Goal: Information Seeking & Learning: Learn about a topic

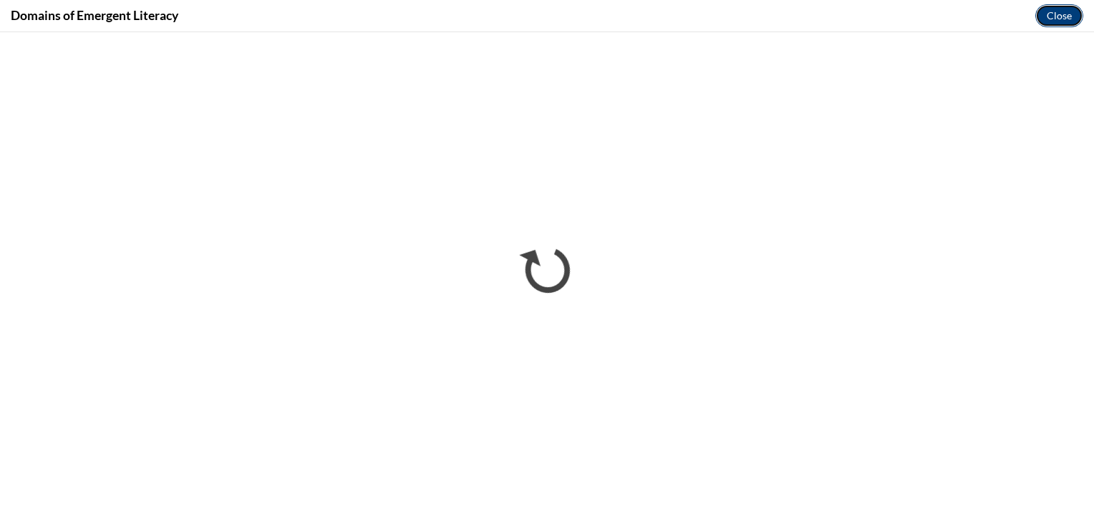
click at [1046, 12] on button "Close" at bounding box center [1059, 15] width 48 height 23
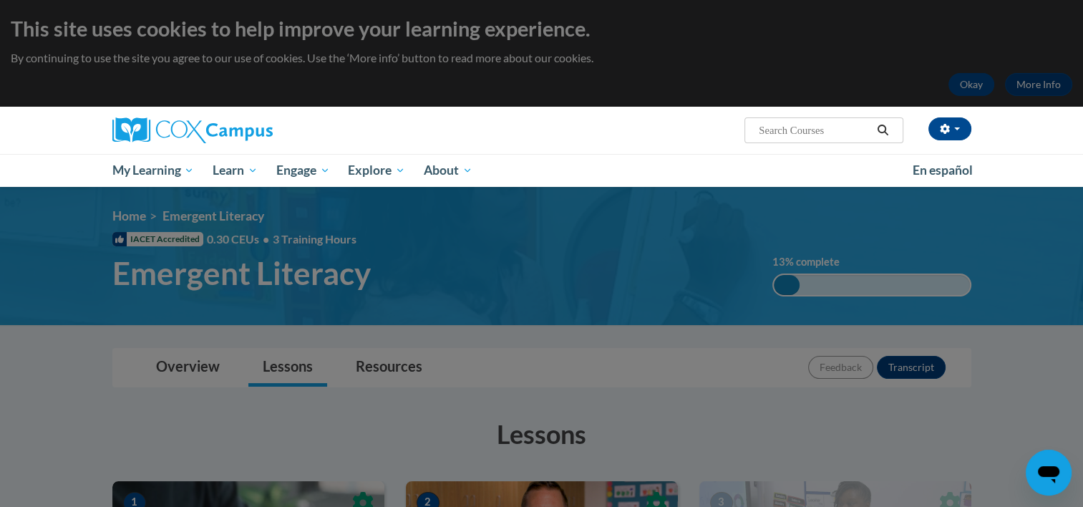
click at [581, 298] on div at bounding box center [541, 253] width 1083 height 507
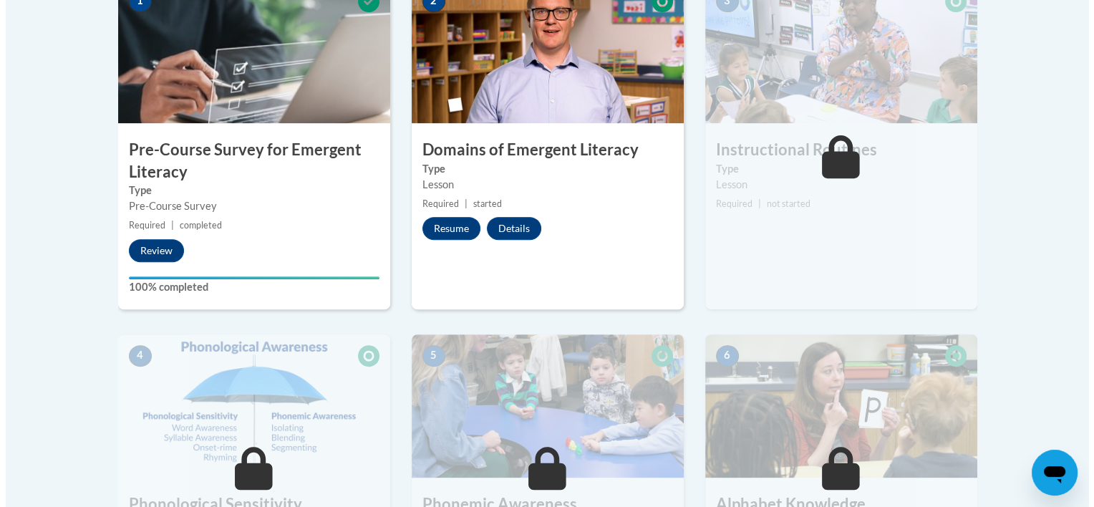
scroll to position [429, 0]
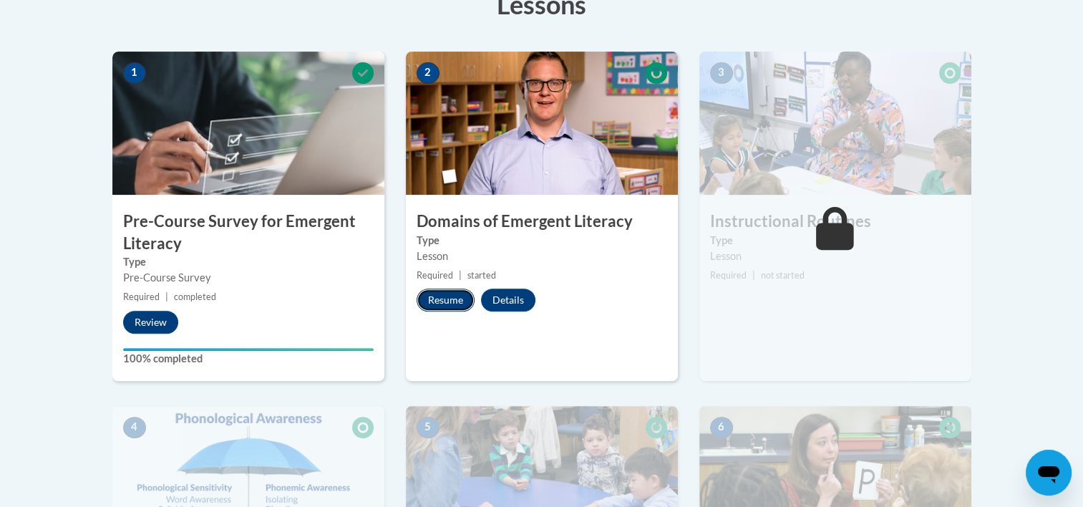
click at [457, 298] on button "Resume" at bounding box center [446, 299] width 58 height 23
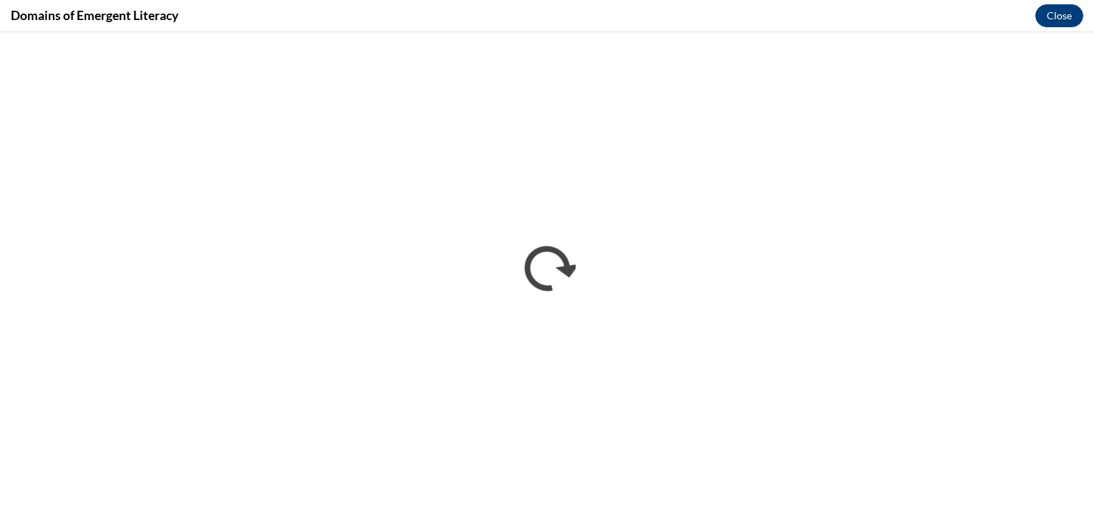
scroll to position [0, 0]
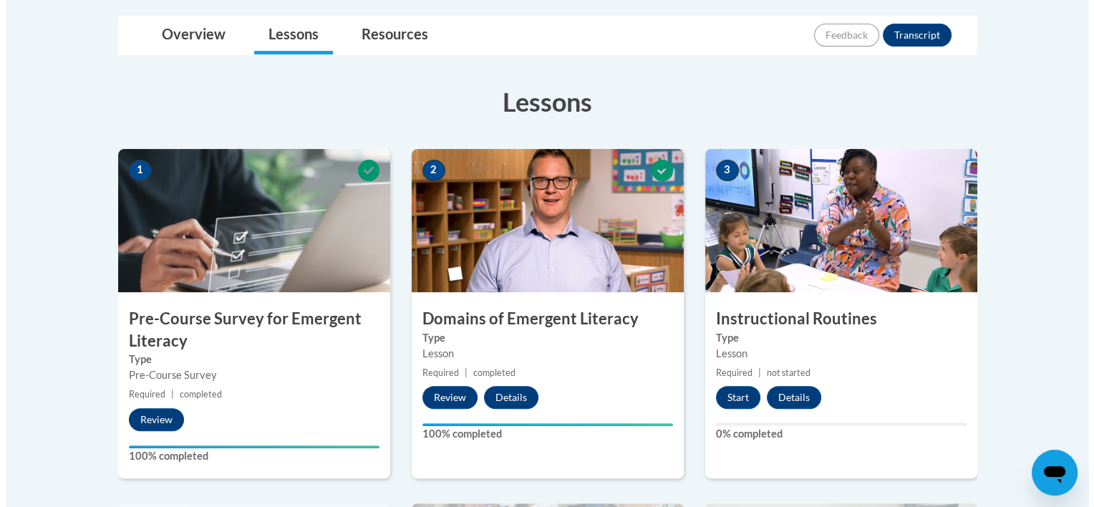
scroll to position [358, 0]
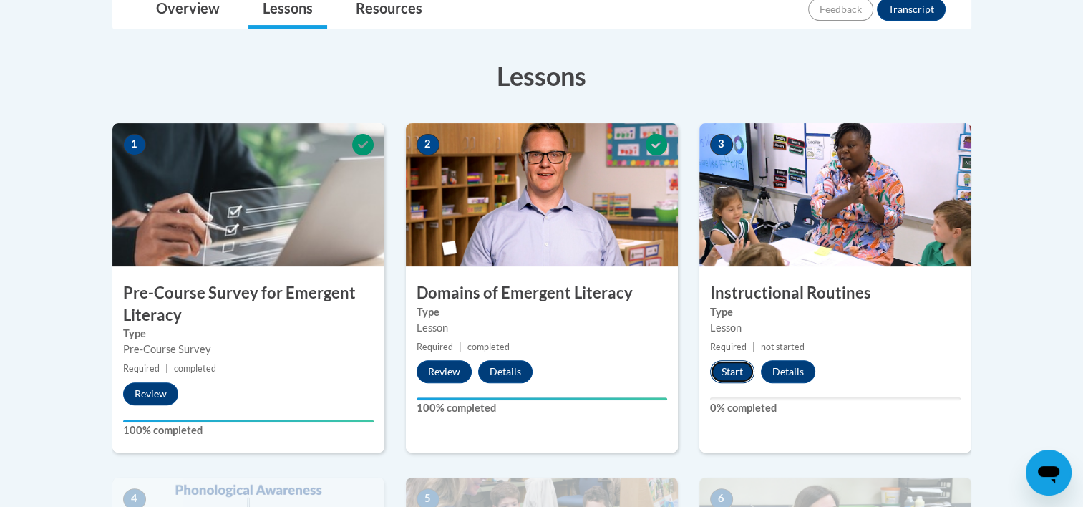
click at [715, 366] on button "Start" at bounding box center [732, 371] width 44 height 23
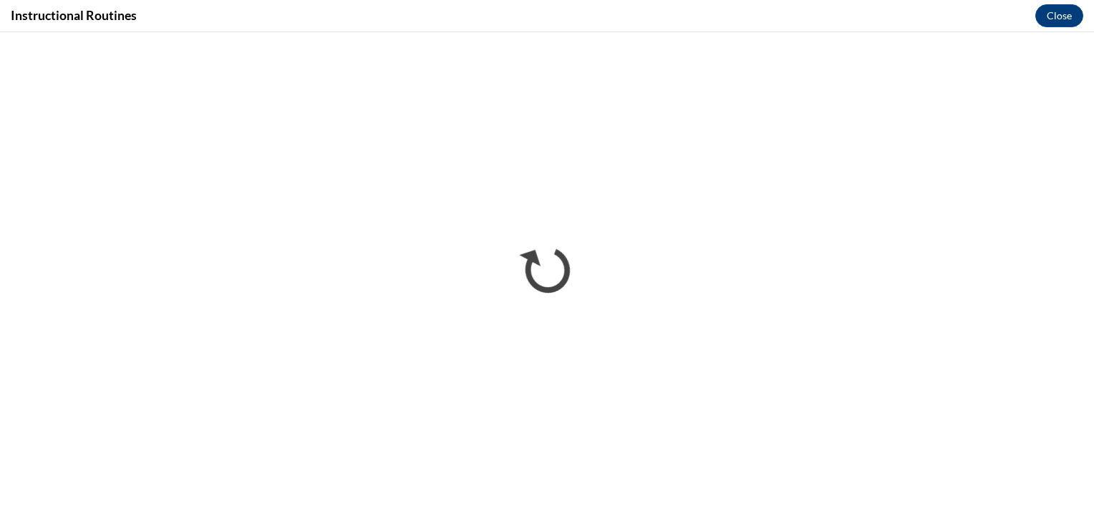
scroll to position [0, 0]
